Goal: Find specific page/section: Find specific page/section

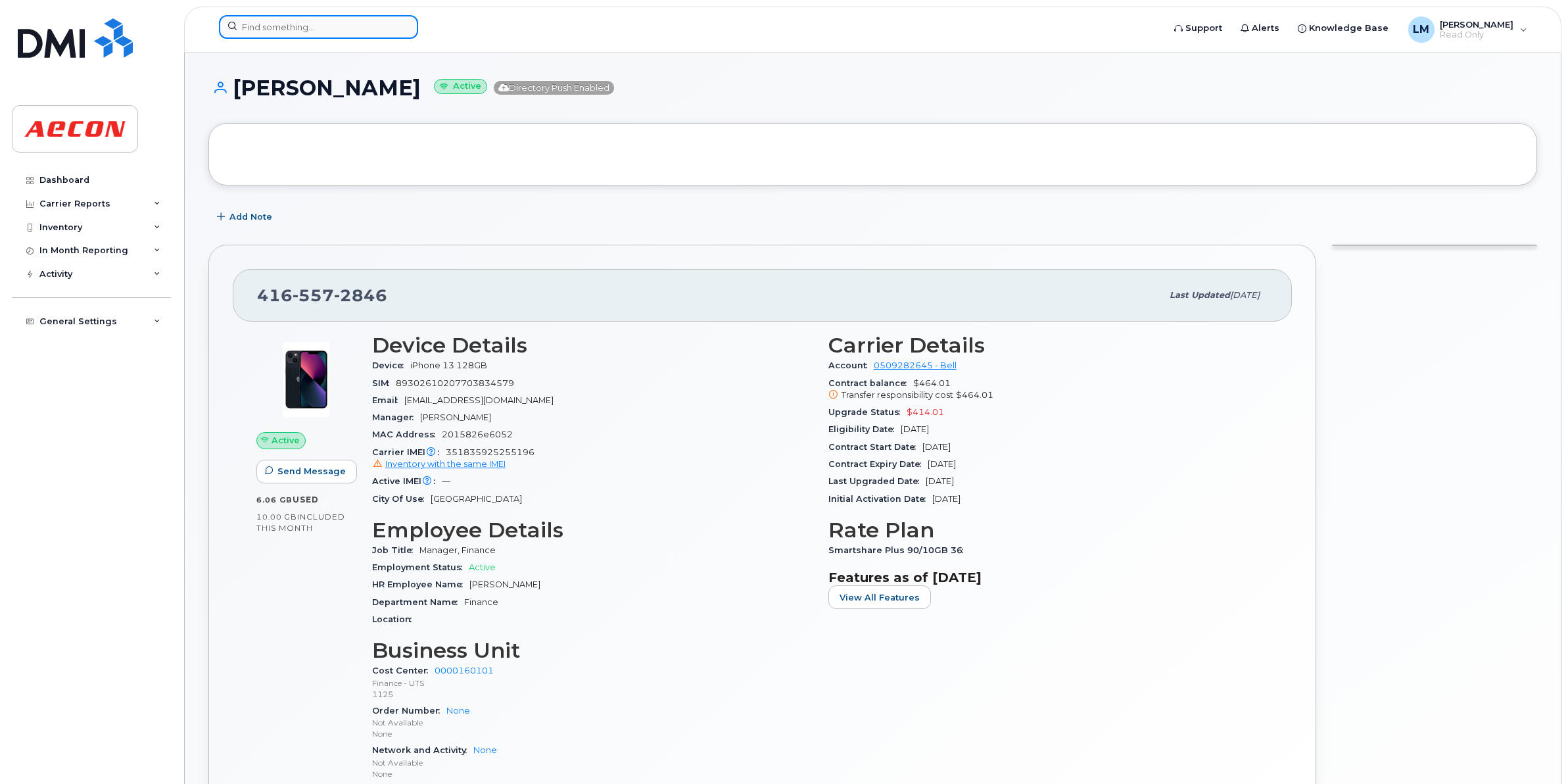
click at [275, 23] on input at bounding box center [319, 27] width 199 height 23
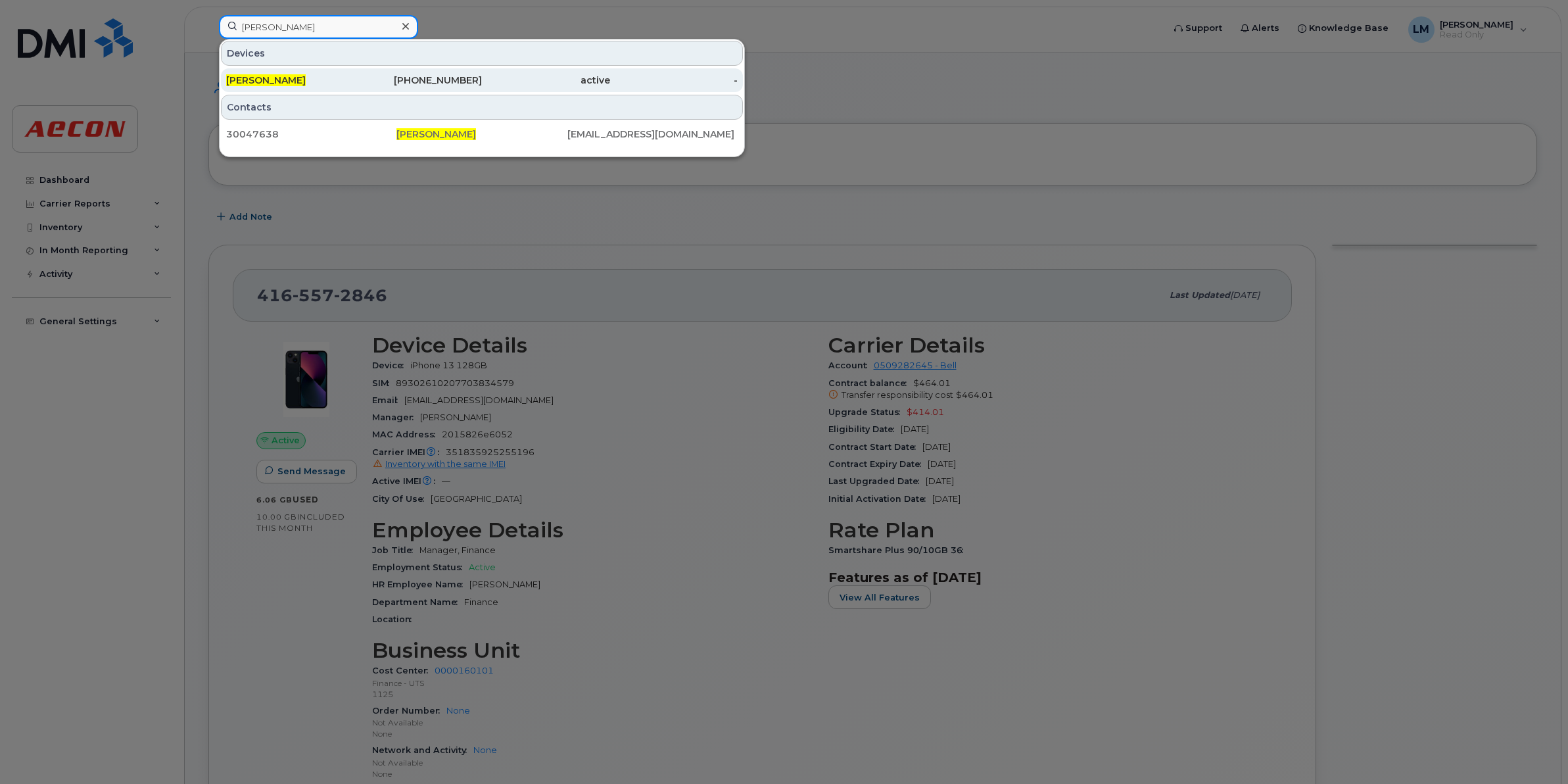
type input "[PERSON_NAME]"
click at [412, 80] on div "[PHONE_NUMBER]" at bounding box center [418, 80] width 128 height 13
